Goal: Find specific page/section: Find specific page/section

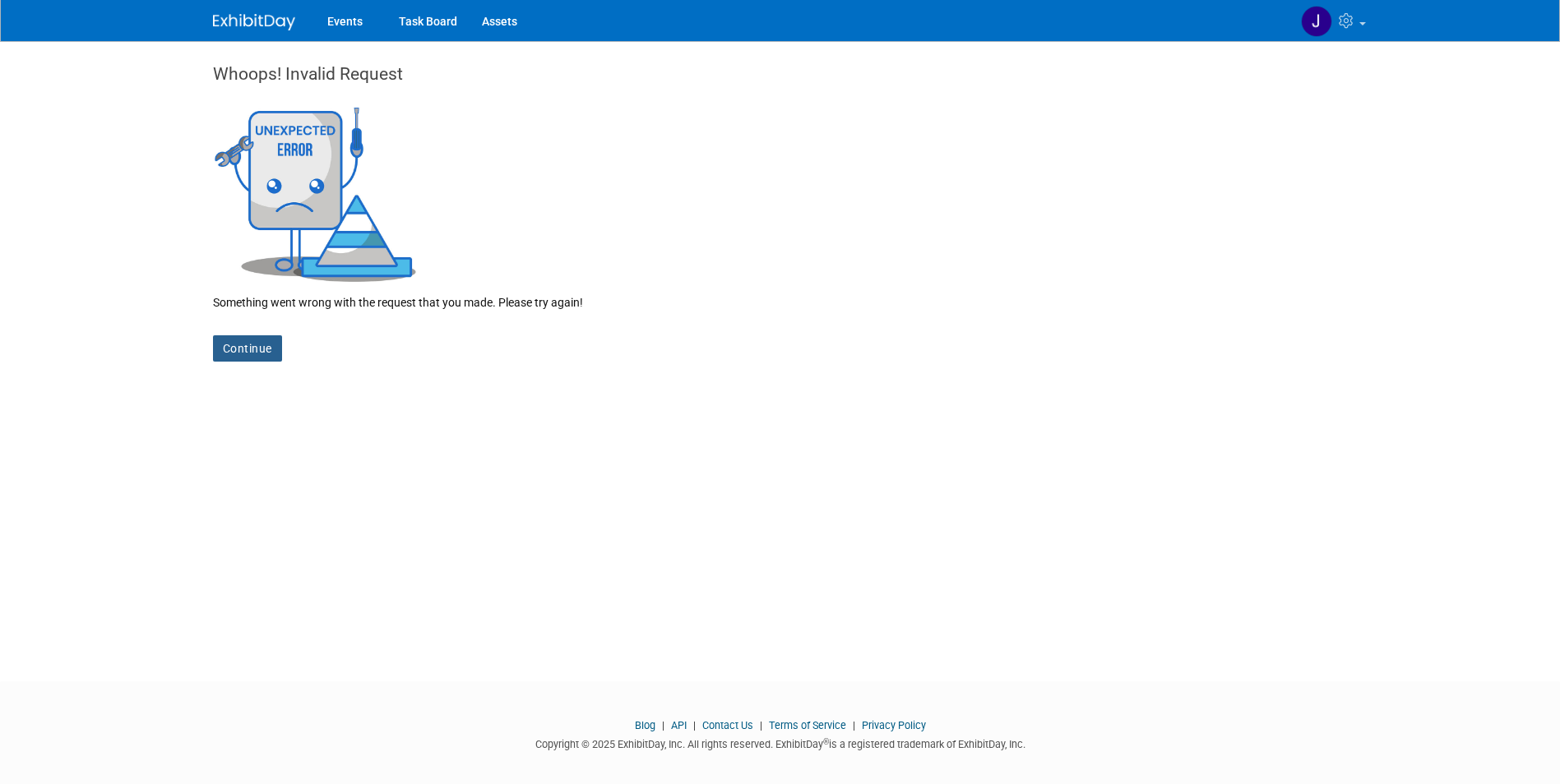
click at [251, 354] on link "Continue" at bounding box center [247, 348] width 69 height 27
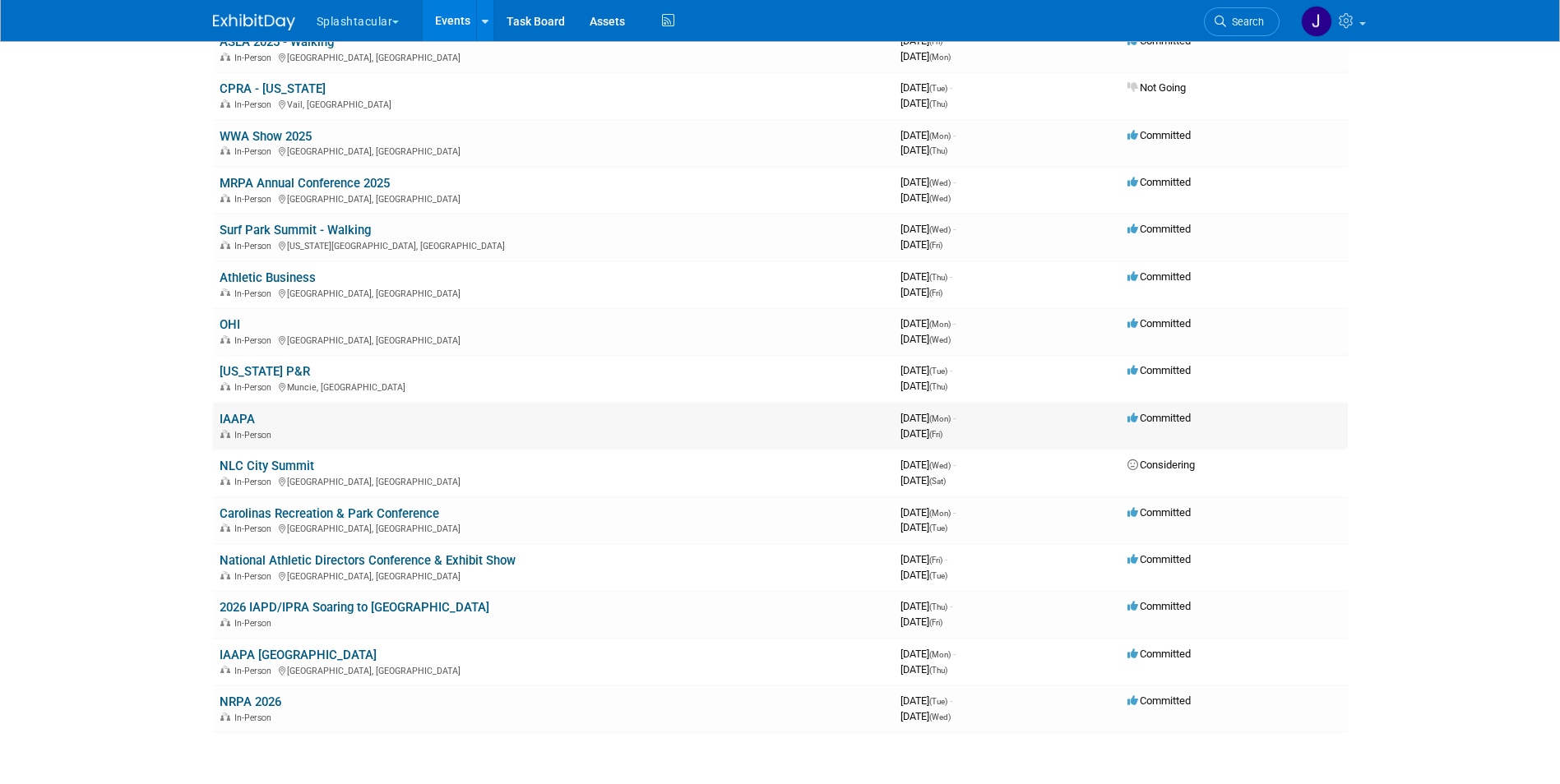
scroll to position [164, 0]
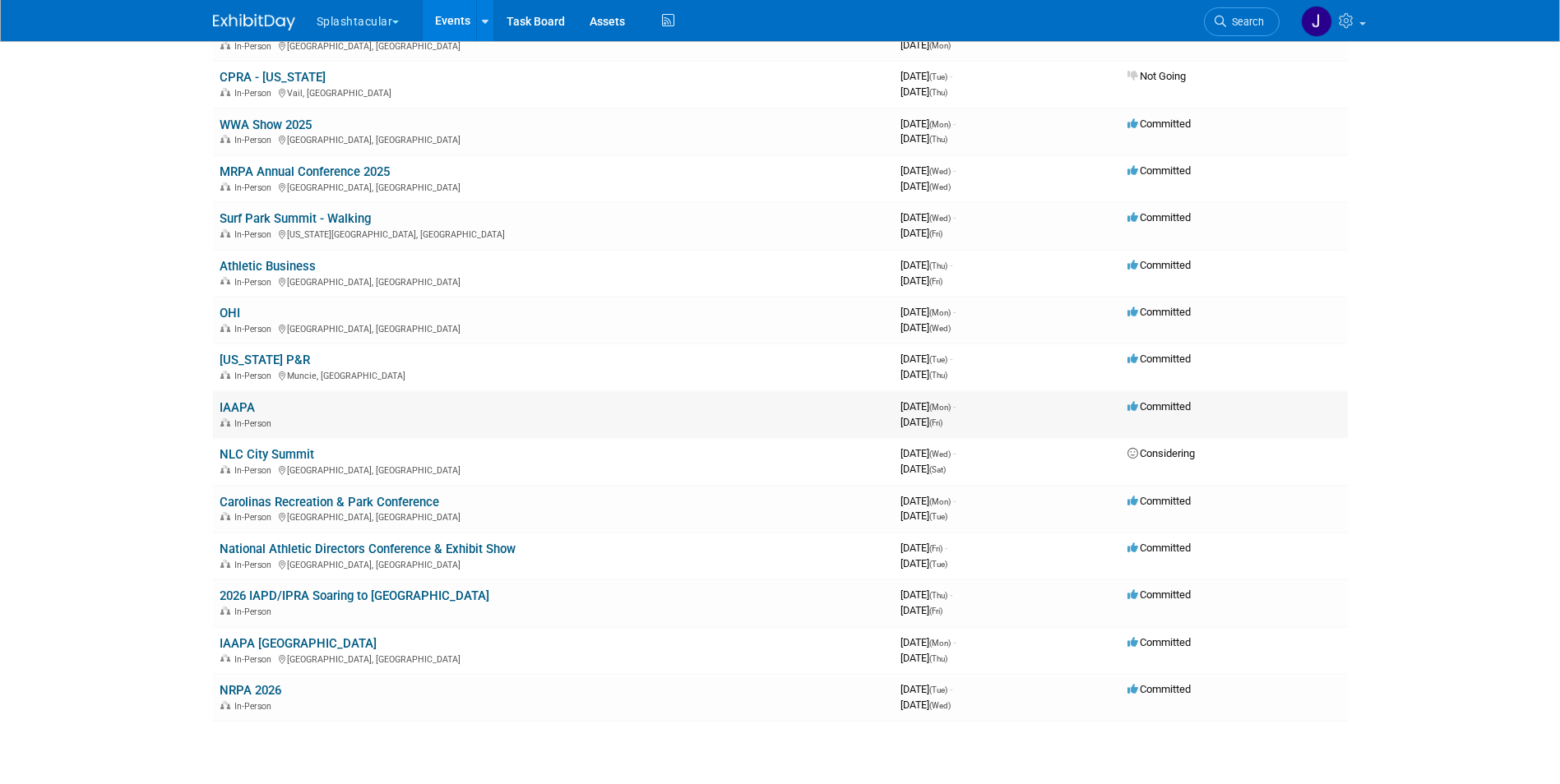
click at [232, 415] on td "IAAPA In-Person" at bounding box center [553, 415] width 680 height 46
click at [228, 412] on link "IAAPA" at bounding box center [237, 408] width 36 height 15
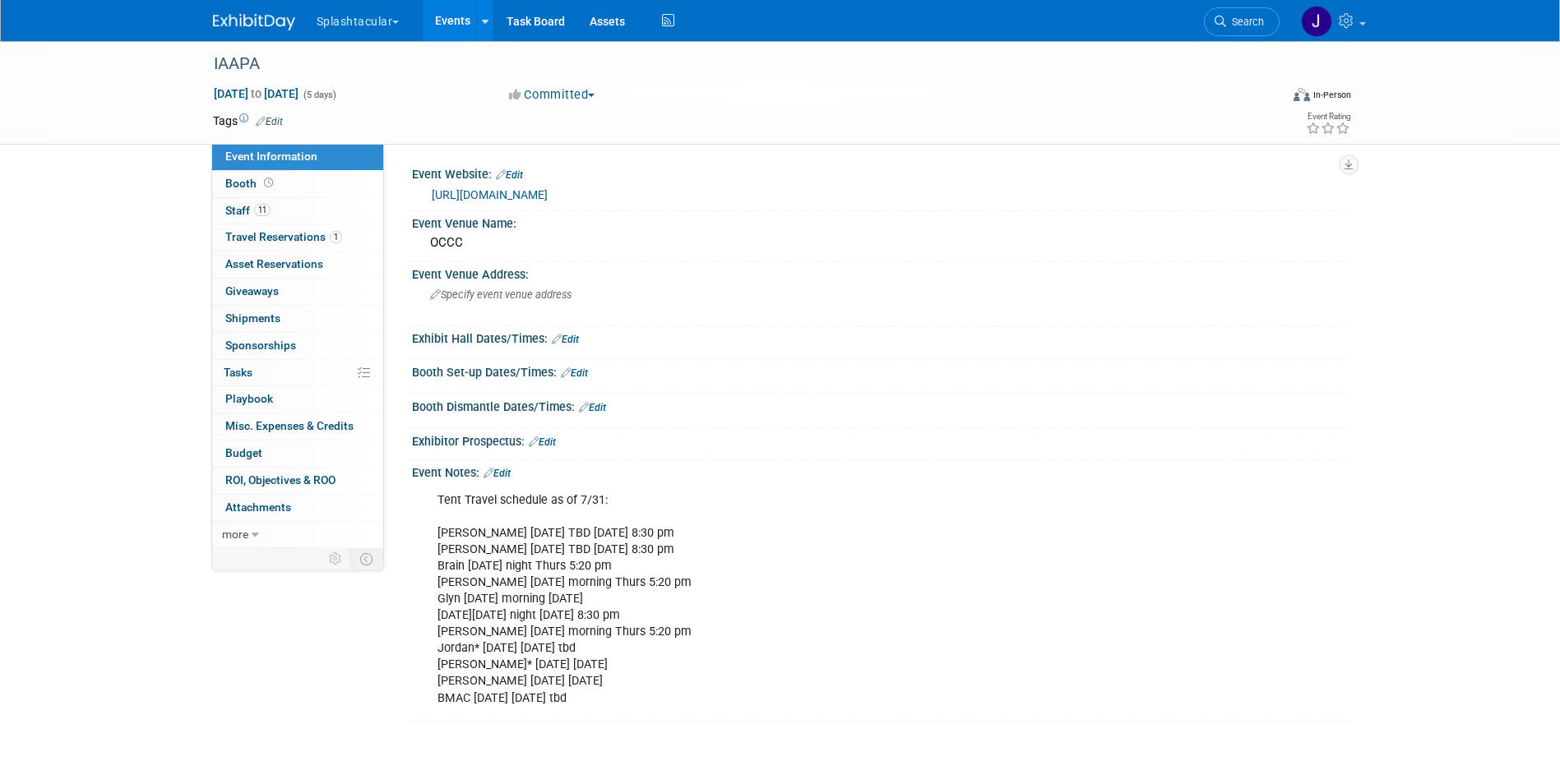
click at [500, 193] on link "https://www.iaapa.org/expos/iaapa-expo" at bounding box center [490, 195] width 116 height 13
click at [256, 538] on icon at bounding box center [255, 535] width 7 height 12
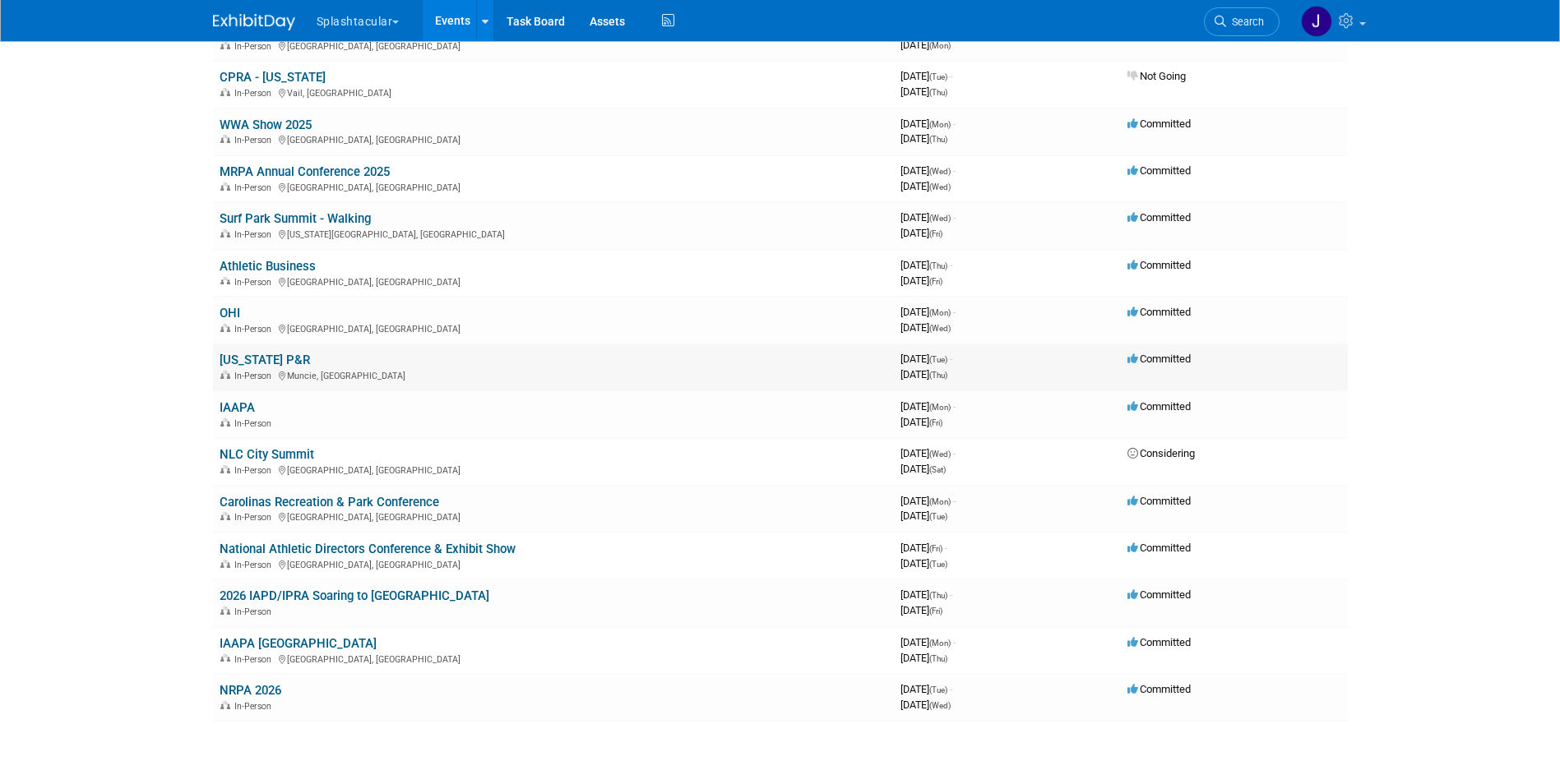
click at [236, 365] on link "[US_STATE] P&R" at bounding box center [265, 360] width 90 height 15
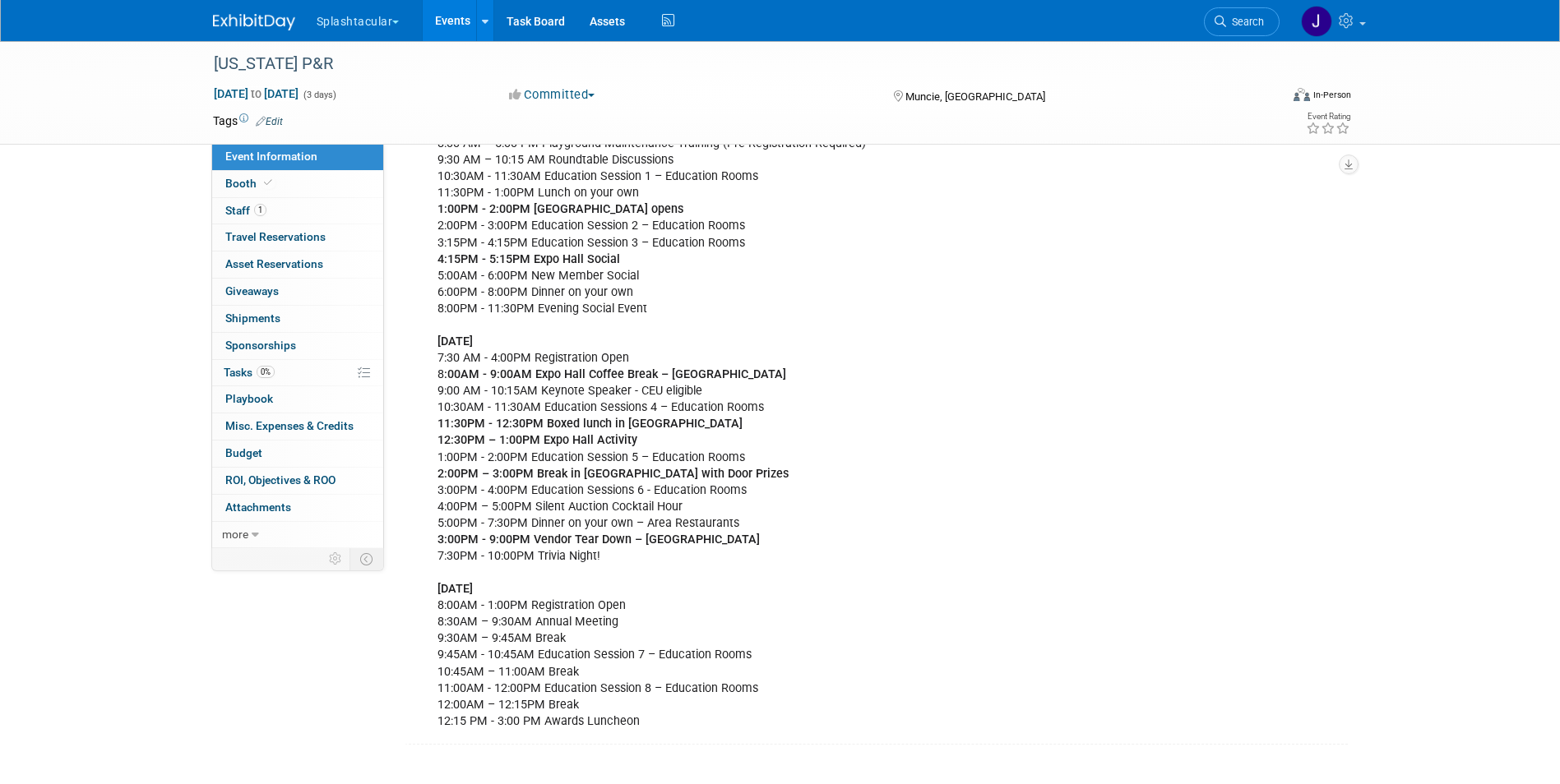
scroll to position [494, 0]
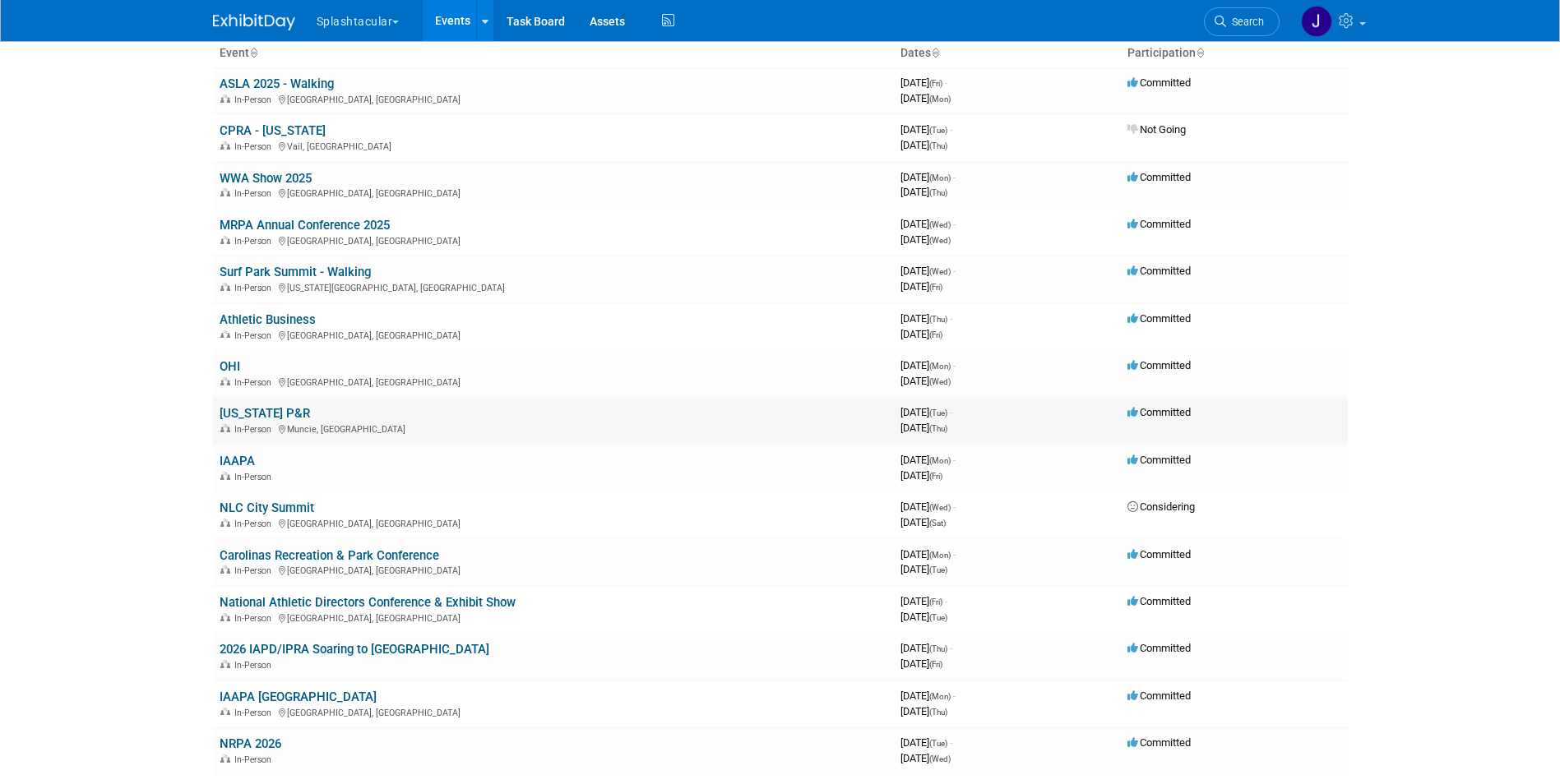
scroll to position [82, 0]
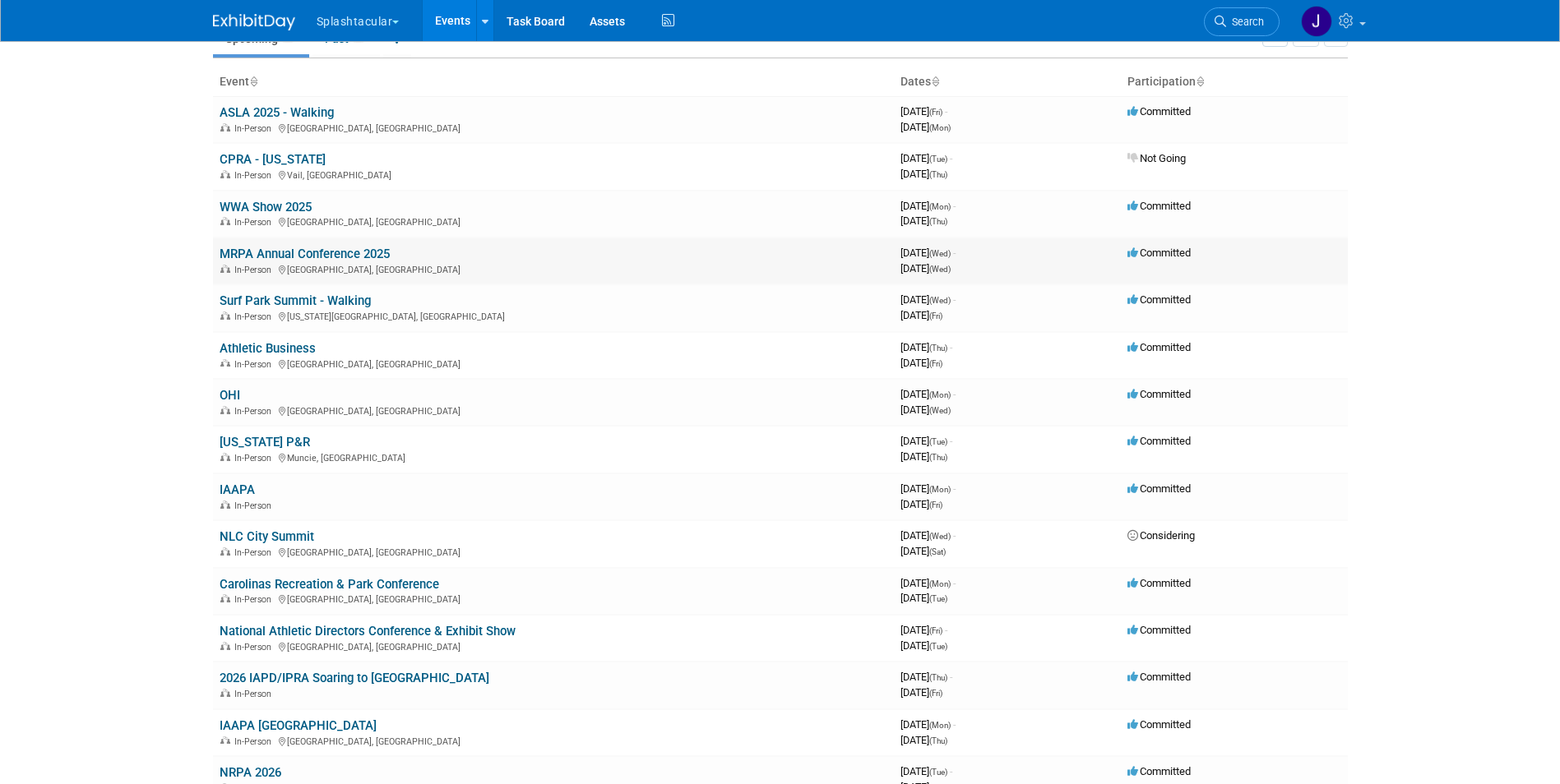
click at [247, 263] on div "In-Person Brooklyn Center, MN" at bounding box center [553, 269] width 668 height 13
click at [237, 256] on link "MRPA Annual Conference 2025" at bounding box center [305, 254] width 170 height 15
click at [247, 446] on link "[US_STATE] P&R" at bounding box center [265, 442] width 90 height 15
click at [248, 449] on link "[US_STATE] P&R" at bounding box center [265, 442] width 90 height 15
